Goal: Find specific page/section: Find specific page/section

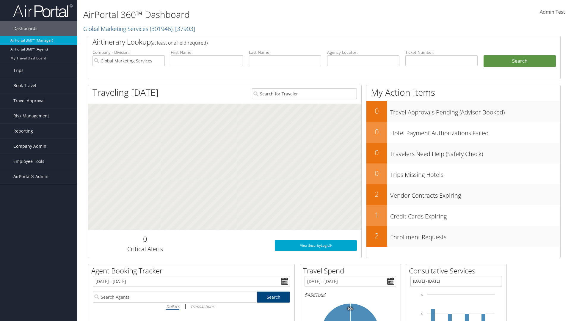
click at [39, 146] on span "Company Admin" at bounding box center [29, 146] width 33 height 15
click at [39, 176] on link "People" at bounding box center [38, 176] width 77 height 9
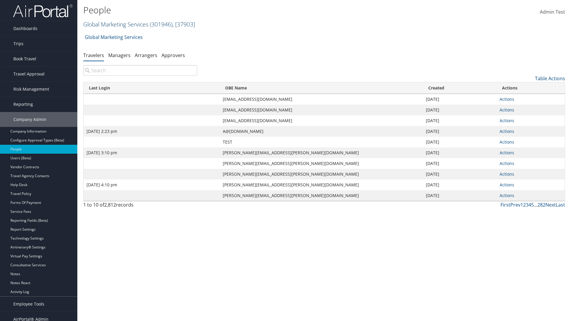
click at [115, 24] on link "Global Marketing Services ( 301946 ) , [ 37903 ]" at bounding box center [139, 24] width 112 height 8
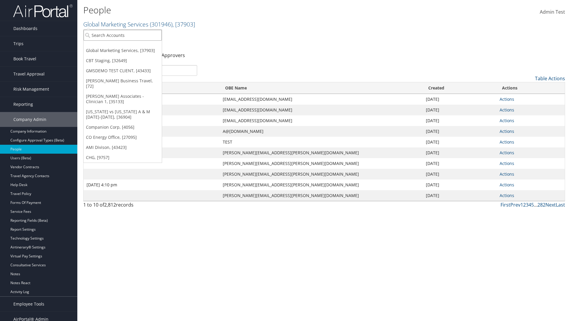
click at [123, 35] on input "search" at bounding box center [123, 35] width 78 height 11
type input "CBTSTG"
click at [123, 46] on div "CBT Staging (CBTSTG), [32649]" at bounding box center [122, 45] width 85 height 5
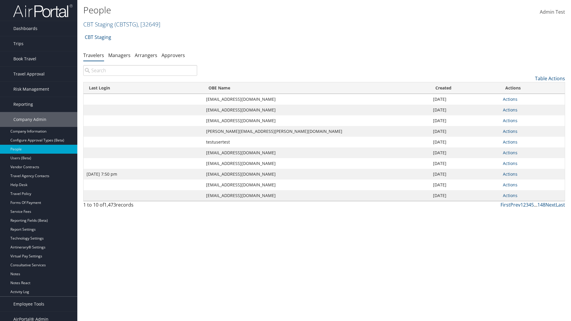
click at [140, 70] on input "search" at bounding box center [140, 70] width 114 height 11
type input "Jan 9, 2024 7:50 pm"
